Goal: Transaction & Acquisition: Purchase product/service

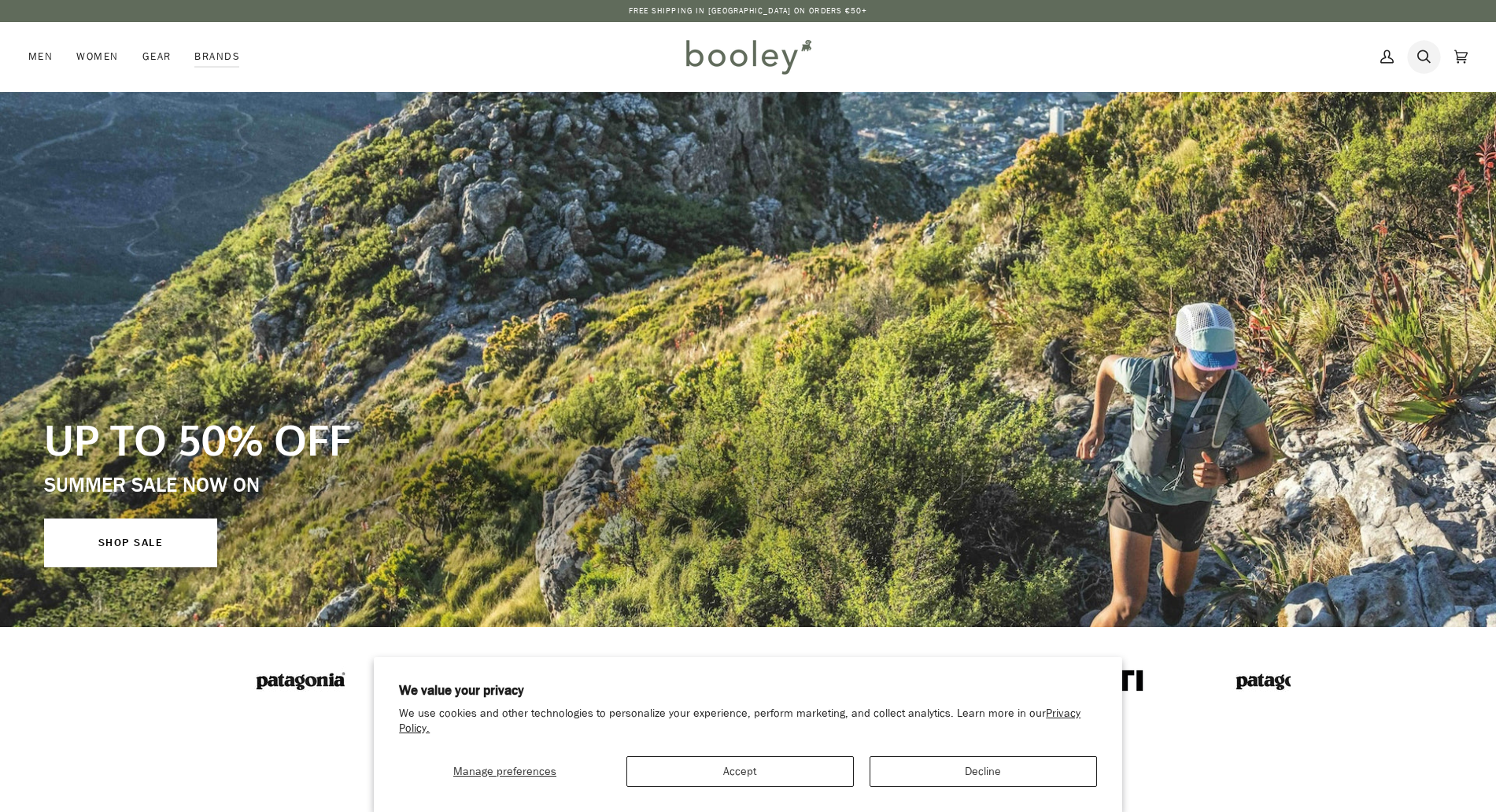
click at [1430, 59] on icon at bounding box center [1423, 57] width 13 height 24
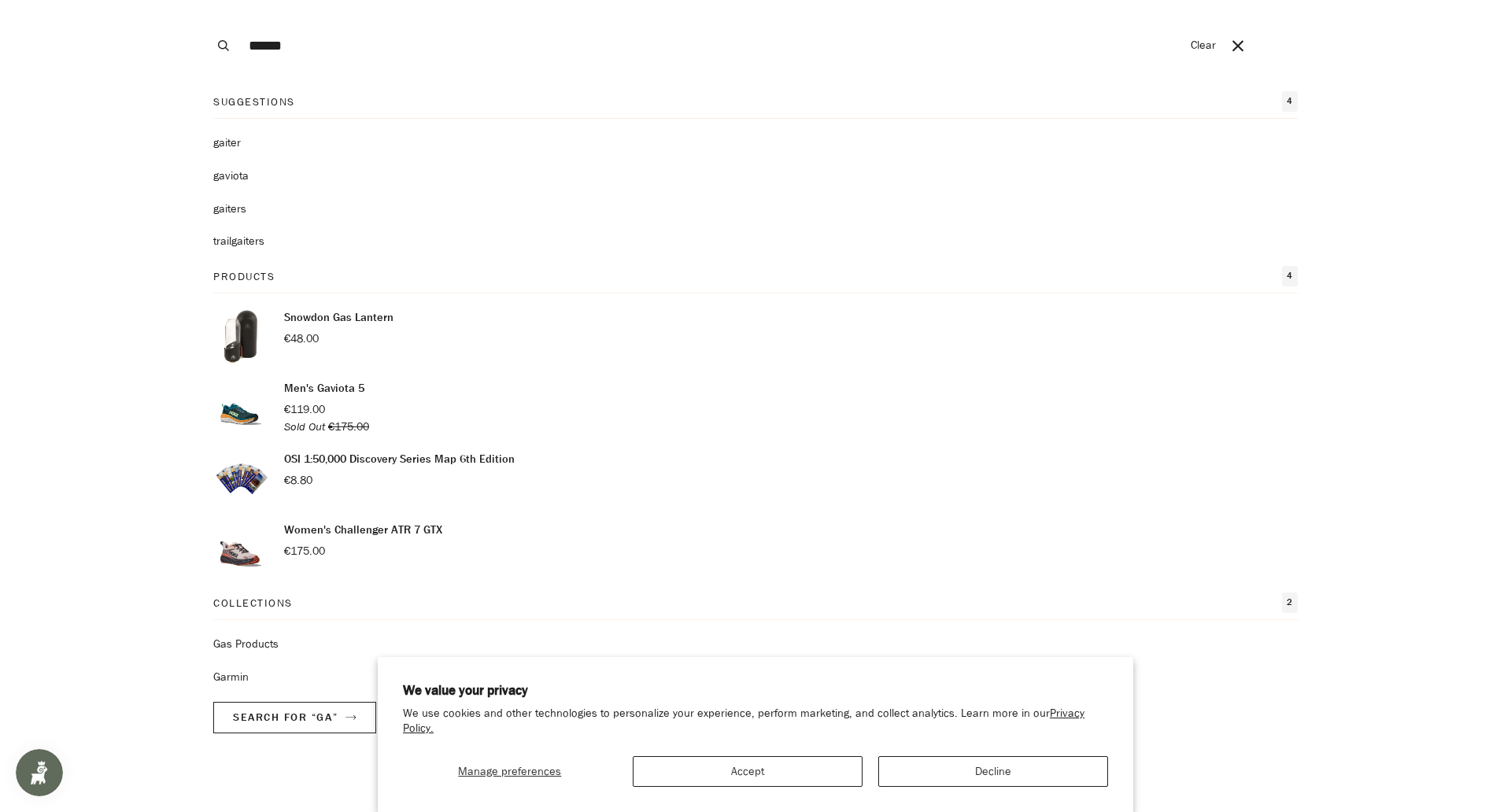
type input "******"
click at [206, 0] on button "Search" at bounding box center [224, 45] width 35 height 91
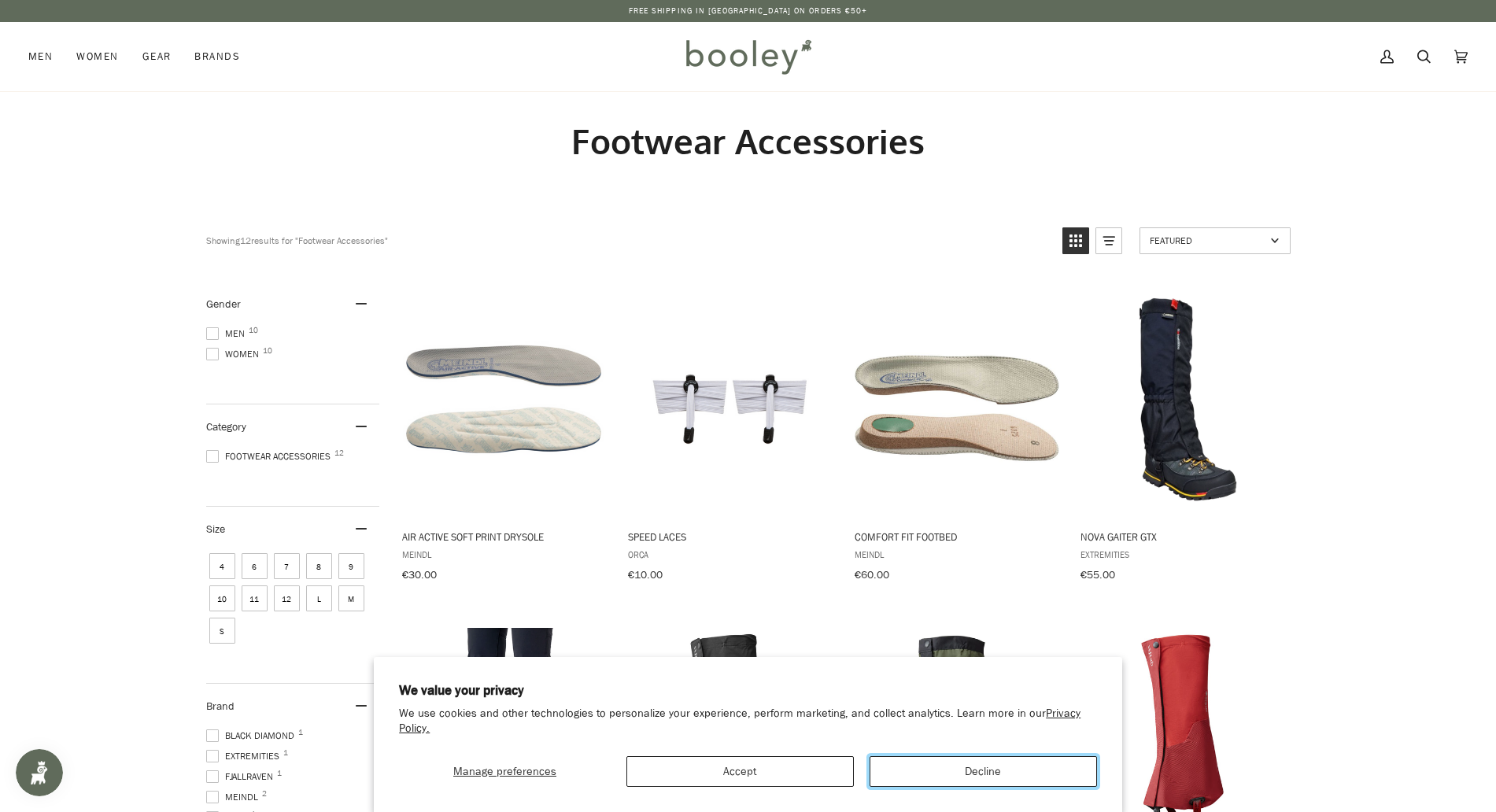
click at [924, 776] on button "Decline" at bounding box center [984, 771] width 228 height 31
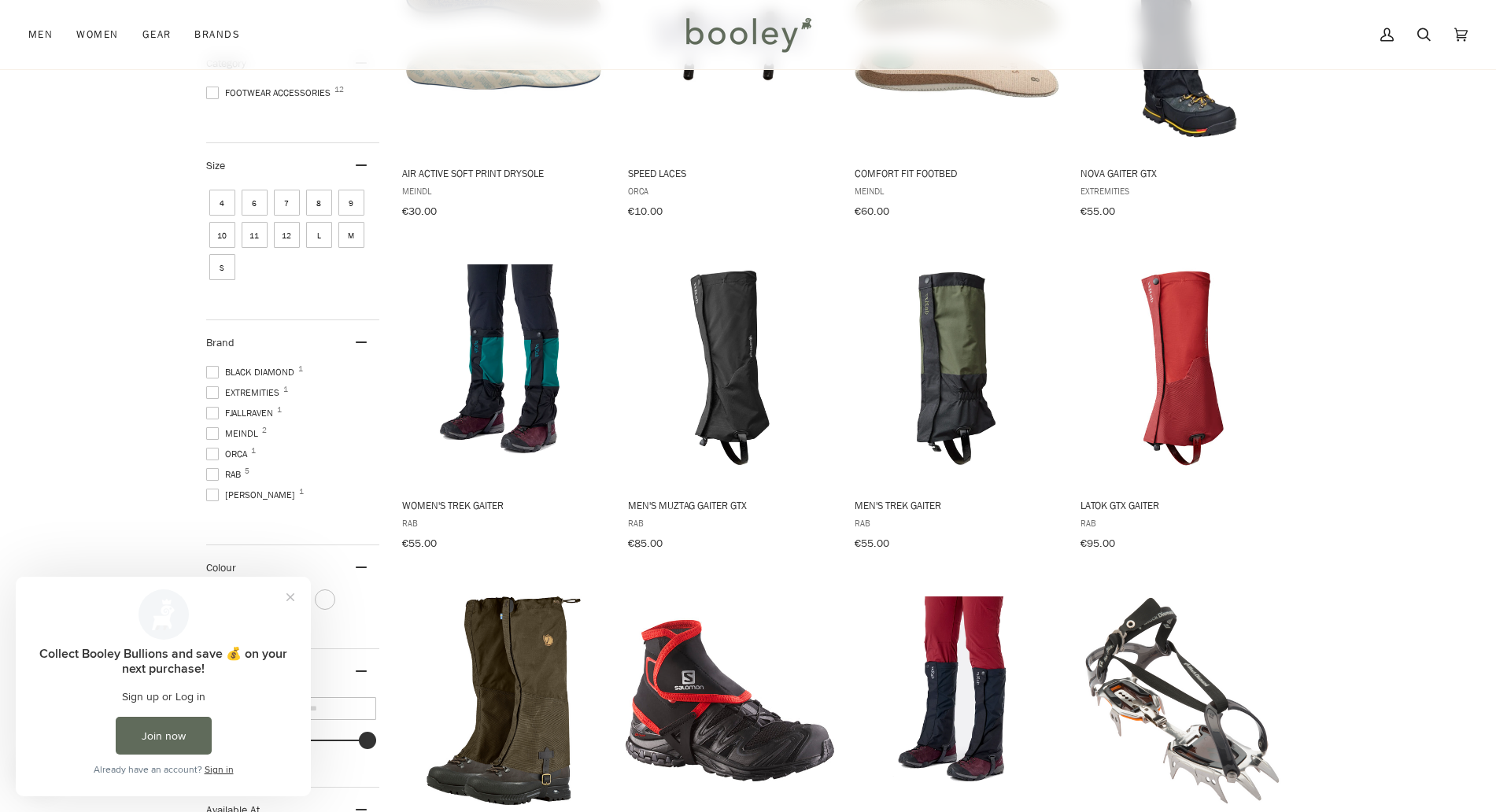
scroll to position [364, 0]
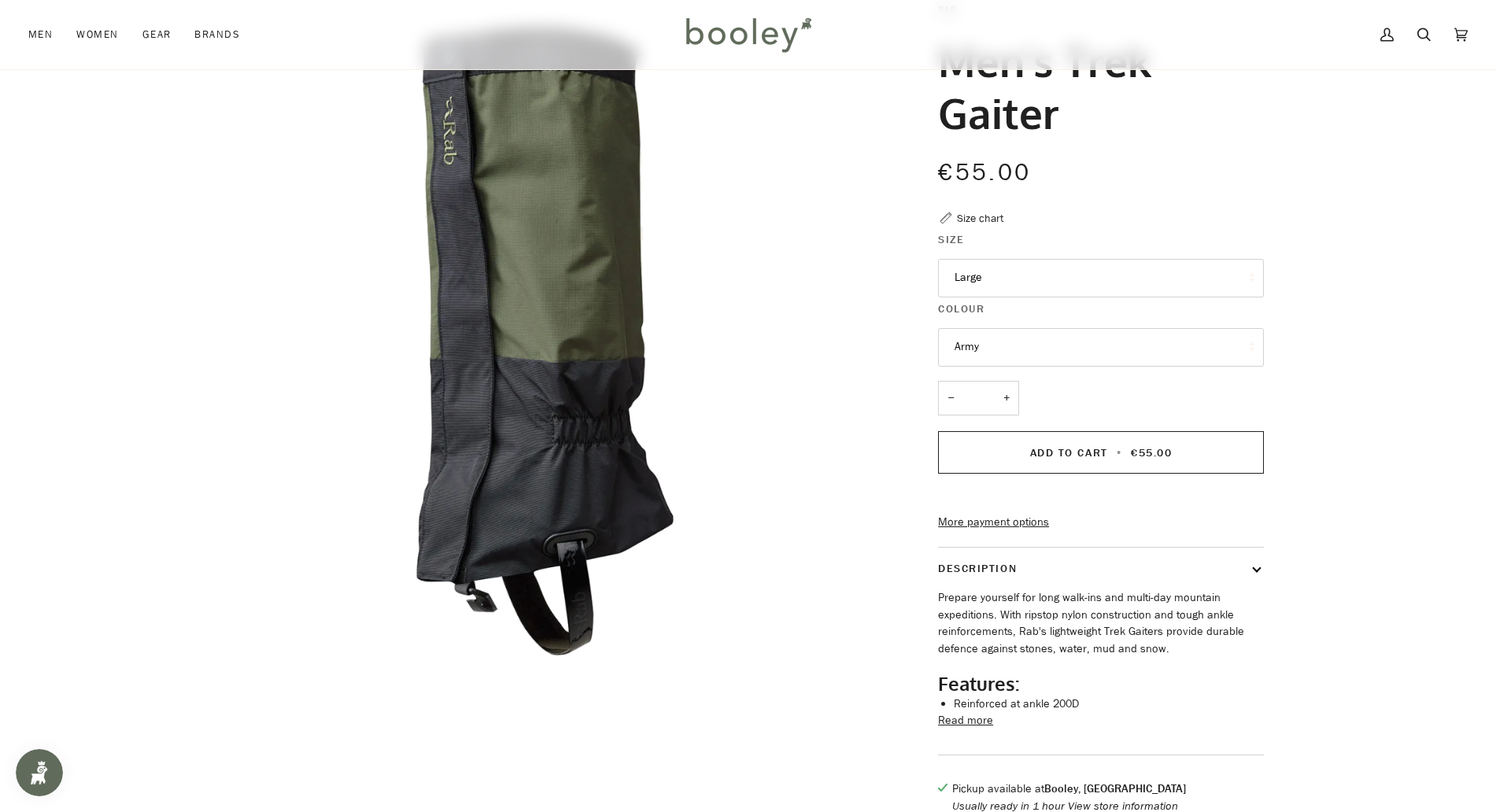
scroll to position [116, 0]
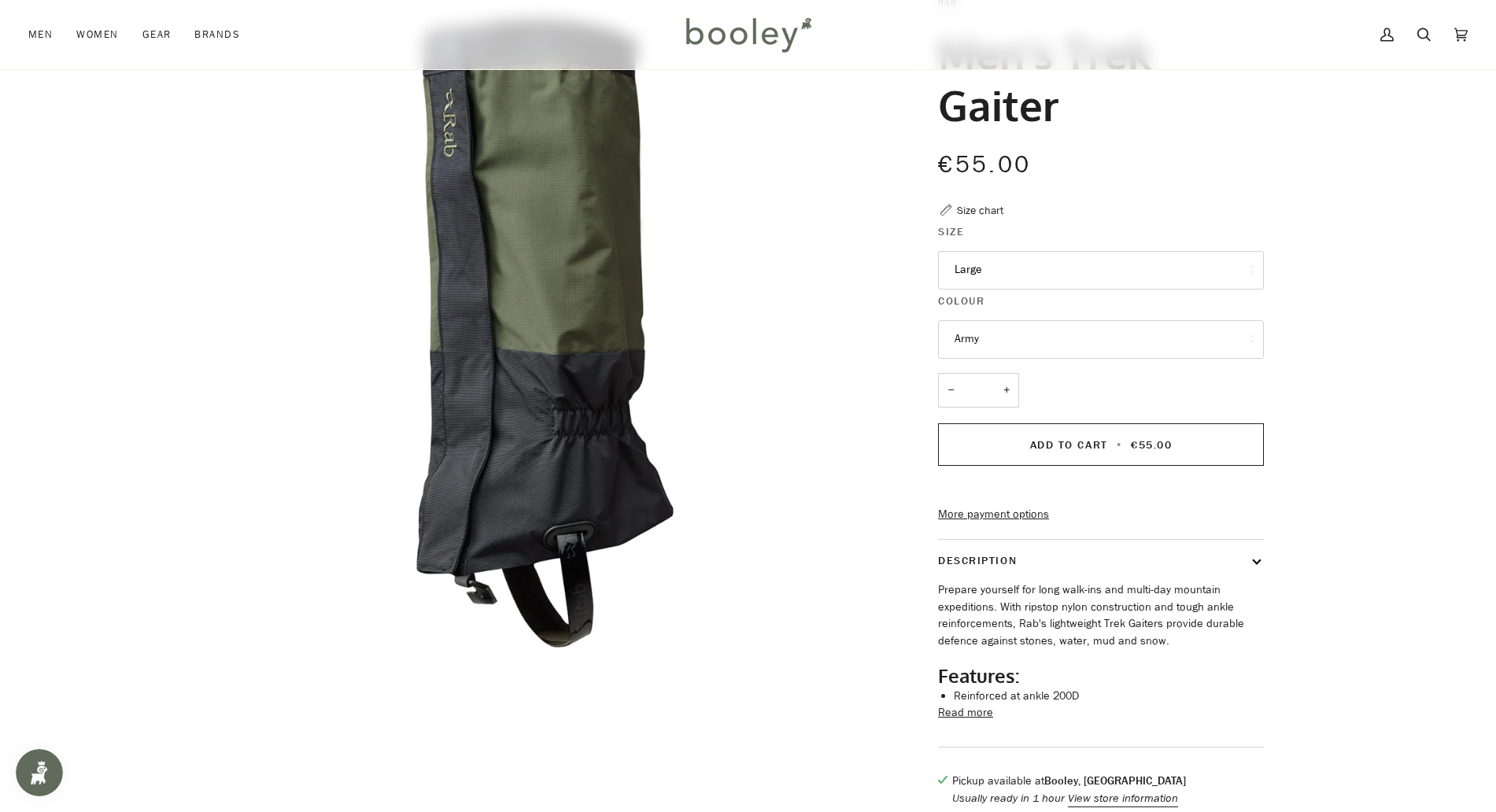
click at [952, 722] on button "Read more" at bounding box center [965, 713] width 55 height 17
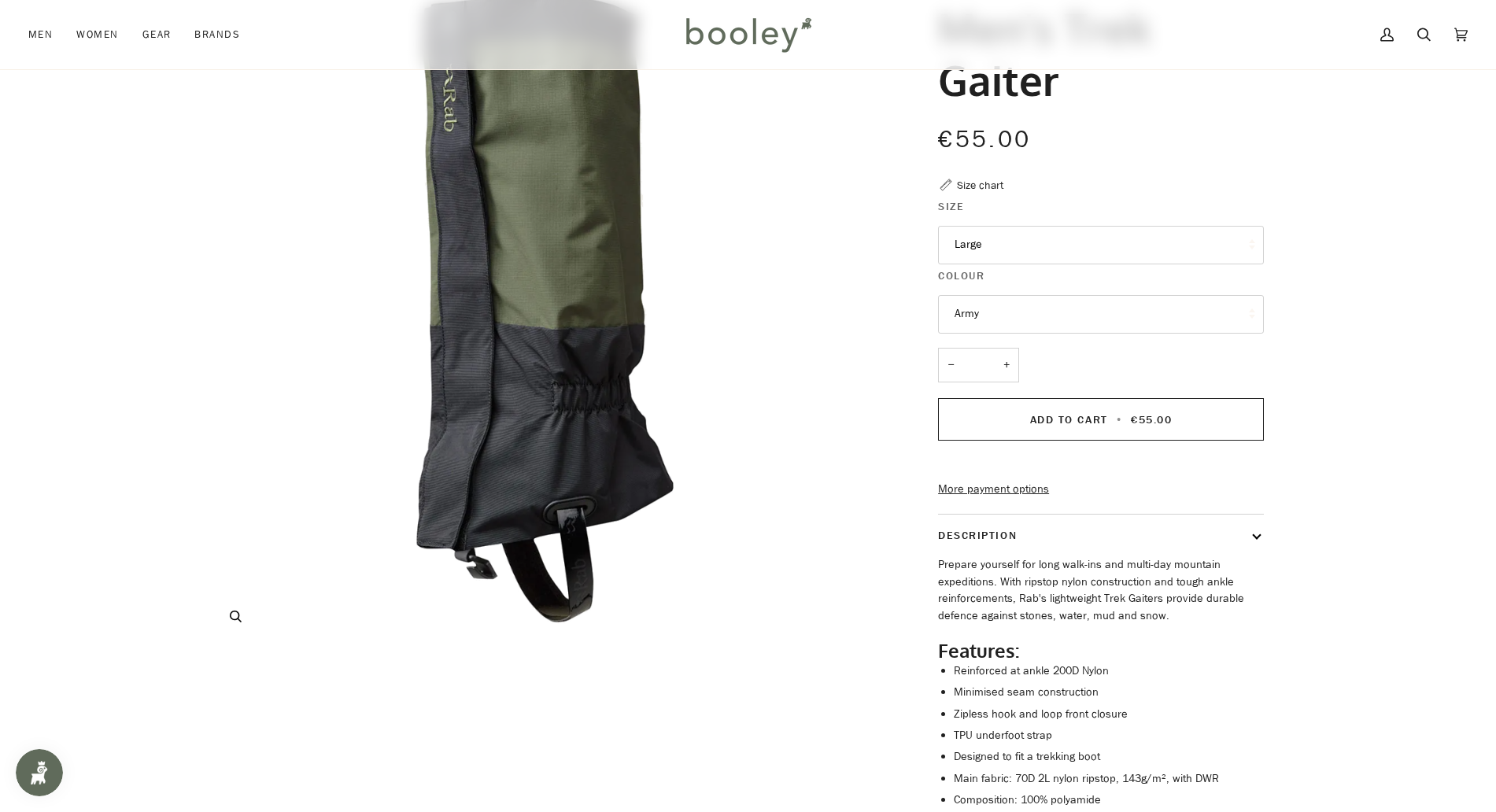
scroll to position [0, 0]
